Goal: Task Accomplishment & Management: Manage account settings

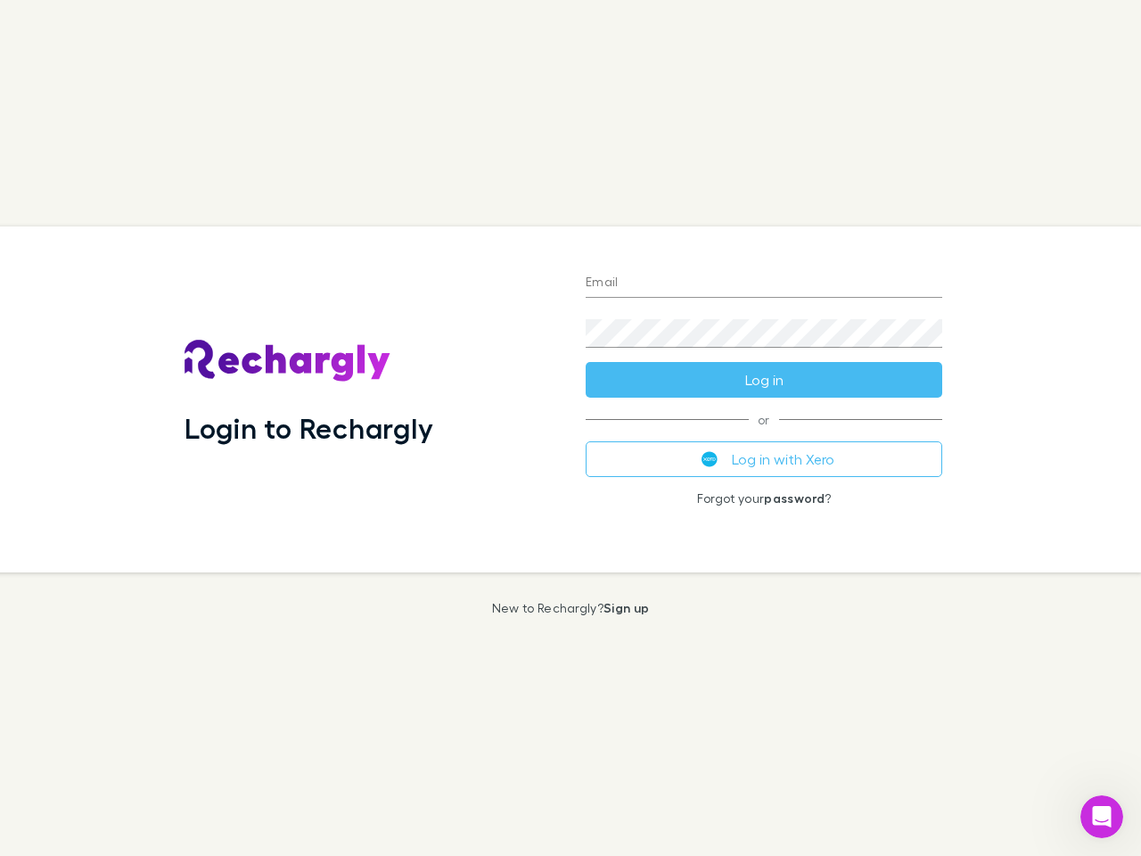
click at [571, 428] on div "Login to Rechargly" at bounding box center [370, 399] width 401 height 346
click at [764, 284] on input "Email" at bounding box center [764, 283] width 357 height 29
click at [764, 380] on form "Email Password Log in" at bounding box center [764, 326] width 357 height 143
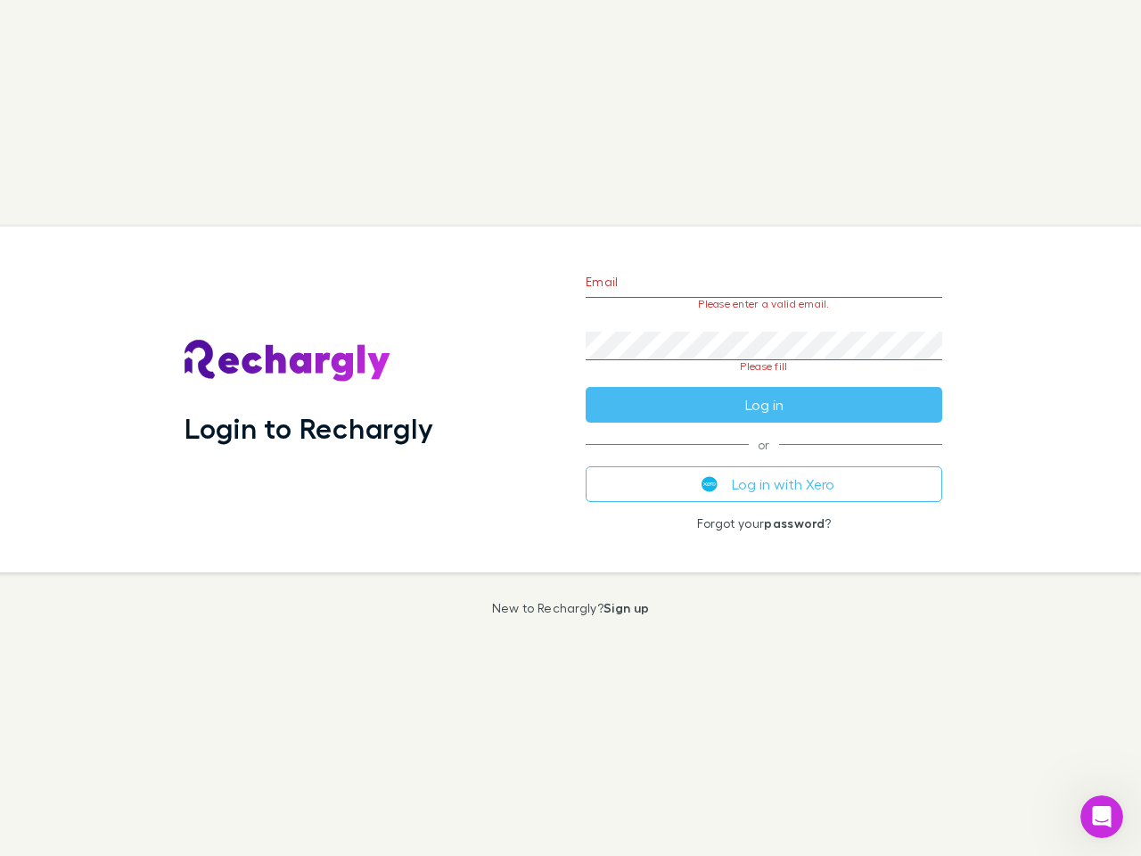
click at [764, 459] on div "Email Please enter a valid email. Password Please fill Log in or Log in with Xe…" at bounding box center [764, 399] width 385 height 346
